Goal: Task Accomplishment & Management: Use online tool/utility

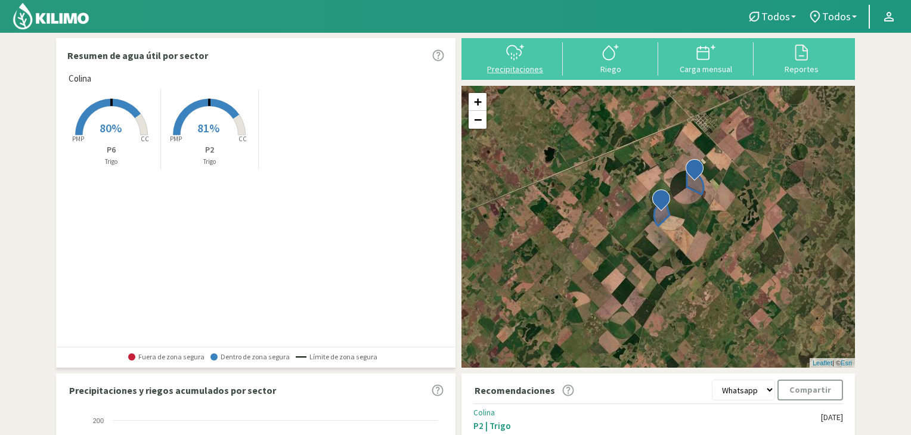
click at [508, 63] on svg-icon at bounding box center [514, 59] width 19 height 11
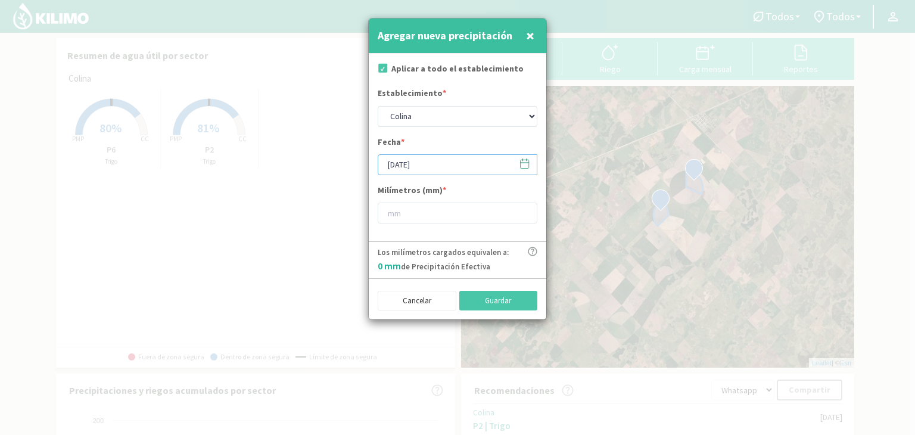
click at [396, 165] on input "[DATE]" at bounding box center [458, 164] width 160 height 21
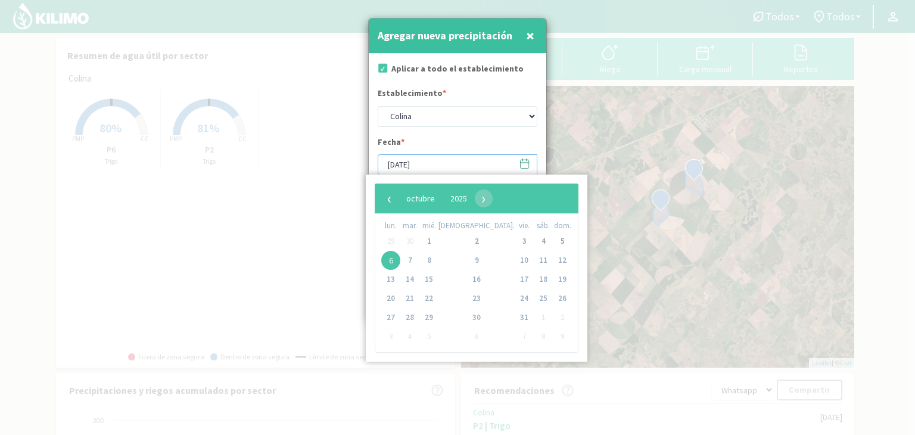
type input "[DATE]"
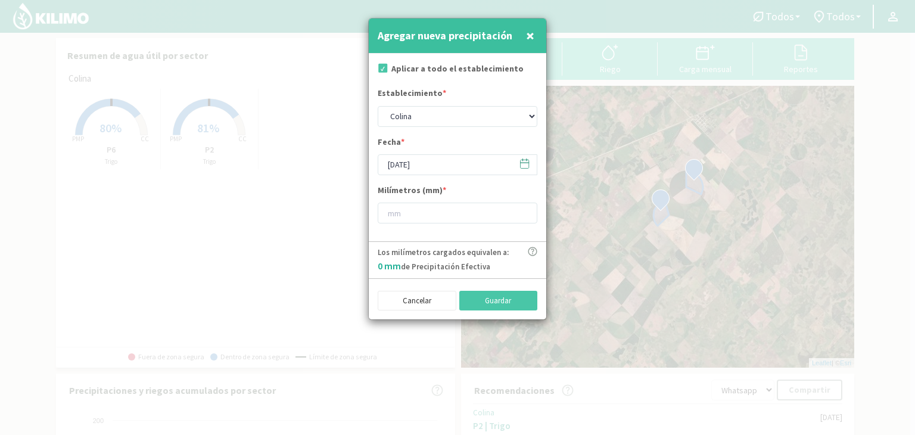
click at [455, 89] on div "Establecimiento * Colina" at bounding box center [458, 106] width 160 height 39
click at [425, 214] on input "number" at bounding box center [458, 213] width 160 height 21
type input "53"
click at [493, 303] on button "Guardar" at bounding box center [499, 301] width 79 height 20
type input "[DATE]"
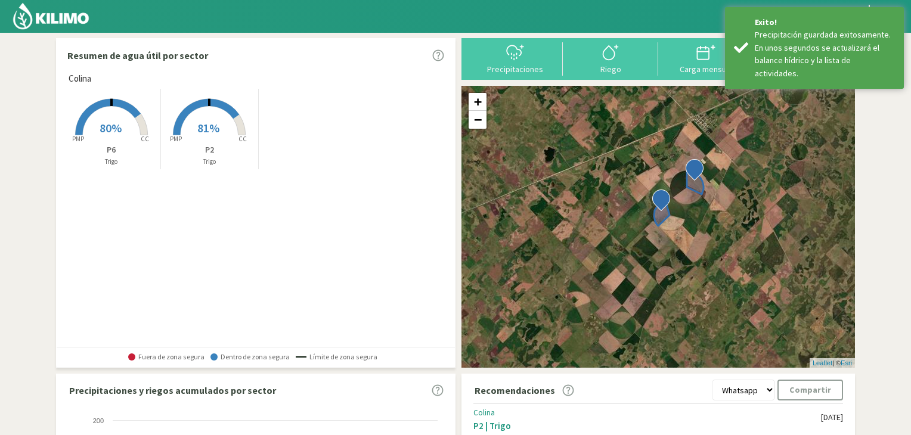
click at [33, 10] on img at bounding box center [51, 16] width 78 height 29
